Goal: Information Seeking & Learning: Understand process/instructions

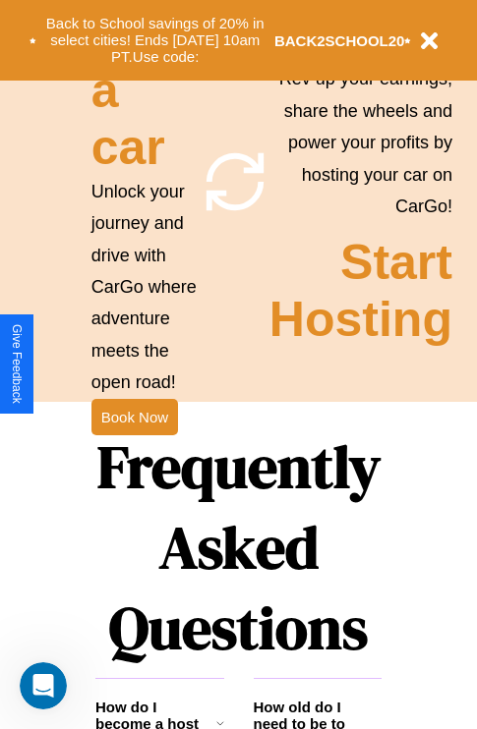
scroll to position [2381, 0]
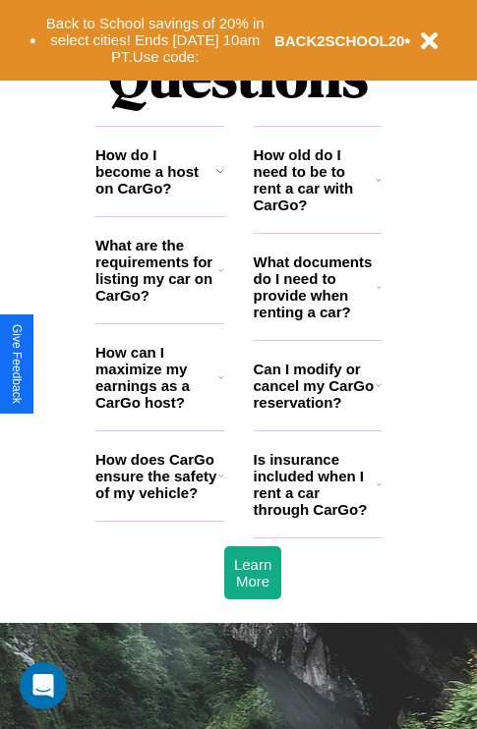
click at [159, 197] on h3 "How do I become a host on CarGo?" at bounding box center [155, 171] width 121 height 50
click at [316, 318] on h3 "What documents do I need to provide when renting a car?" at bounding box center [316, 287] width 124 height 67
click at [159, 302] on h3 "What are the requirements for listing my car on CarGo?" at bounding box center [156, 270] width 123 height 67
click at [220, 385] on icon at bounding box center [221, 377] width 6 height 16
